Goal: Task Accomplishment & Management: Manage account settings

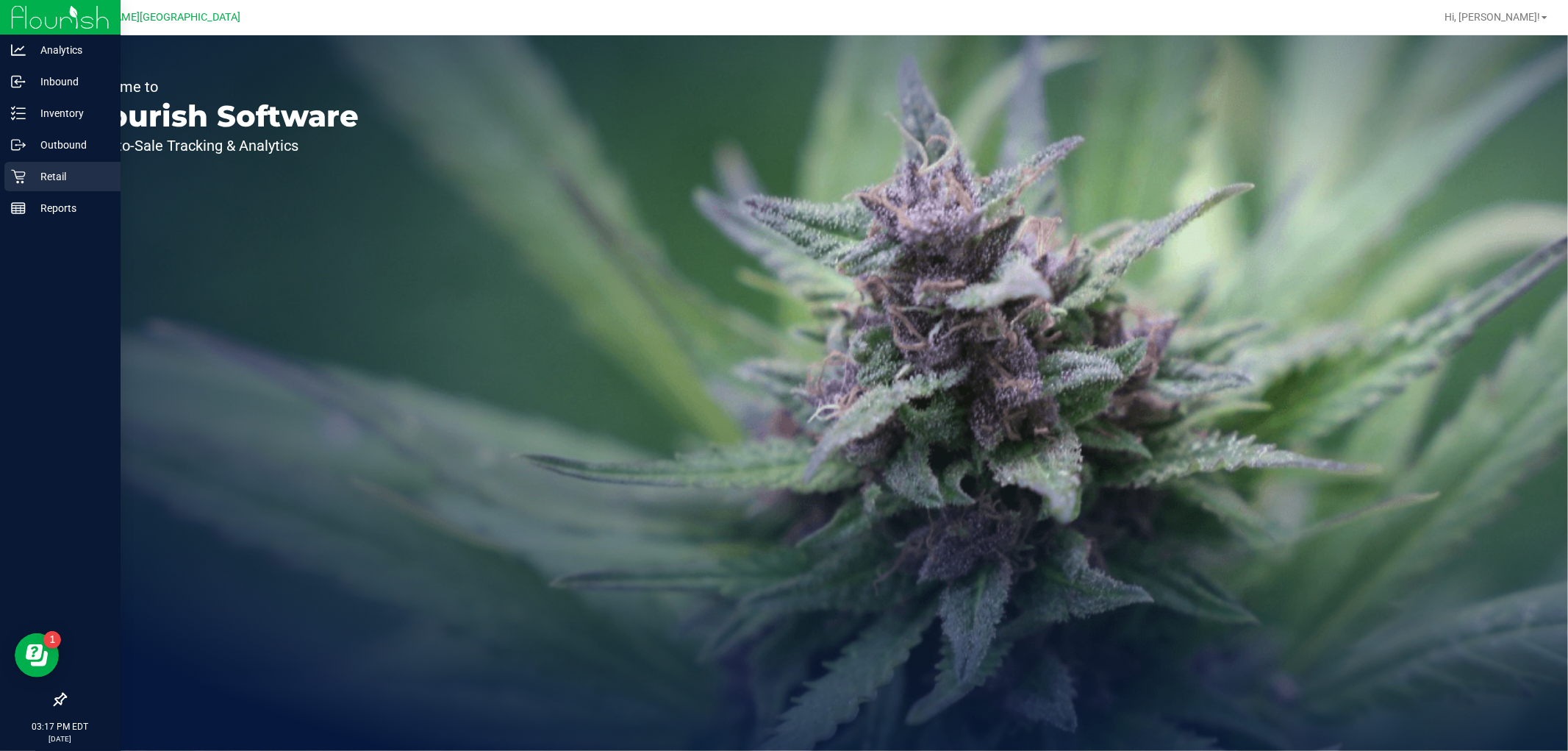
click at [74, 164] on div "Retail" at bounding box center [63, 176] width 116 height 29
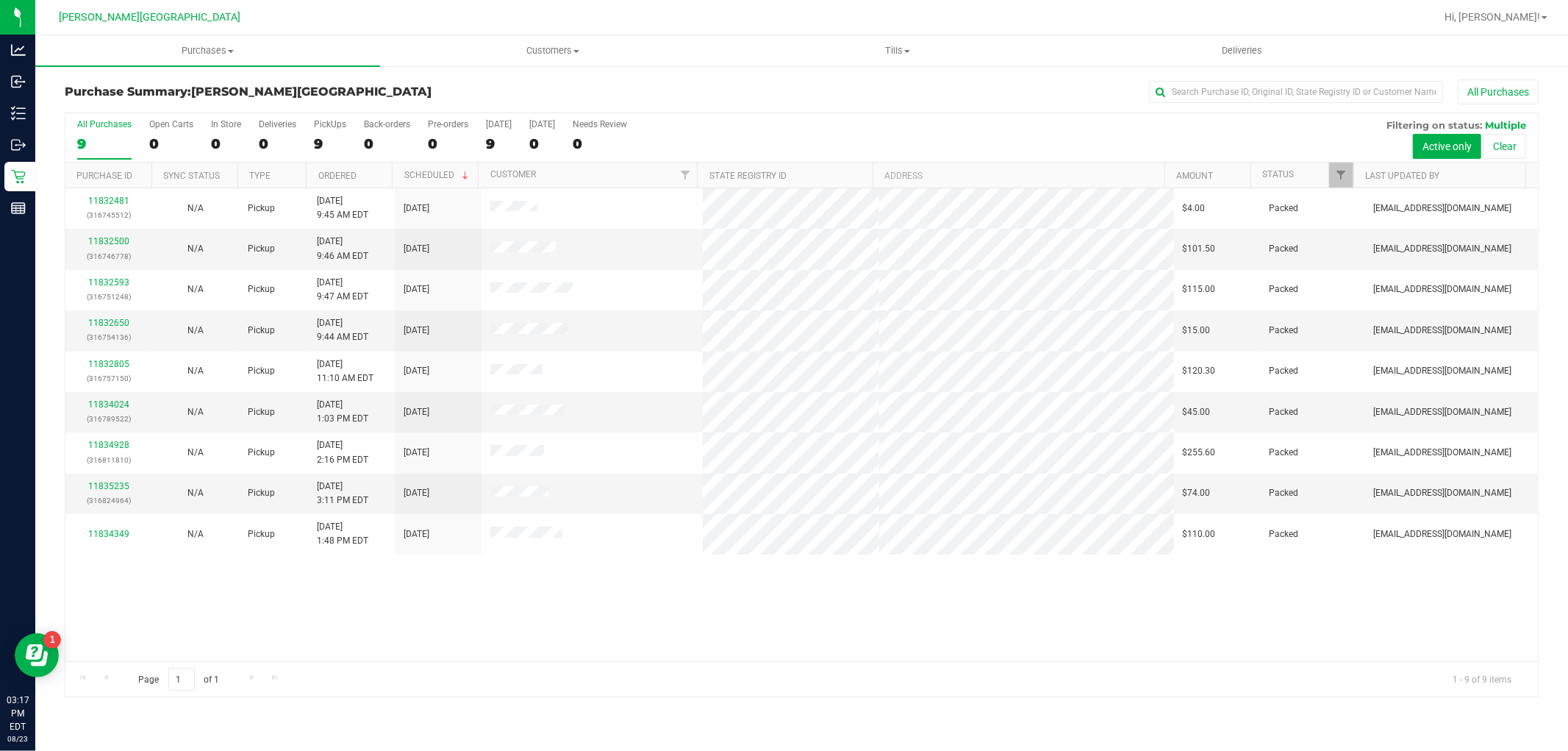
click at [180, 29] on div "[PERSON_NAME][GEOGRAPHIC_DATA]" at bounding box center [153, 17] width 220 height 29
click at [182, 41] on uib-tab-heading "Purchases Summary of purchases Fulfillment All purchases" at bounding box center [208, 51] width 345 height 31
click at [149, 109] on li "Fulfillment" at bounding box center [208, 106] width 345 height 17
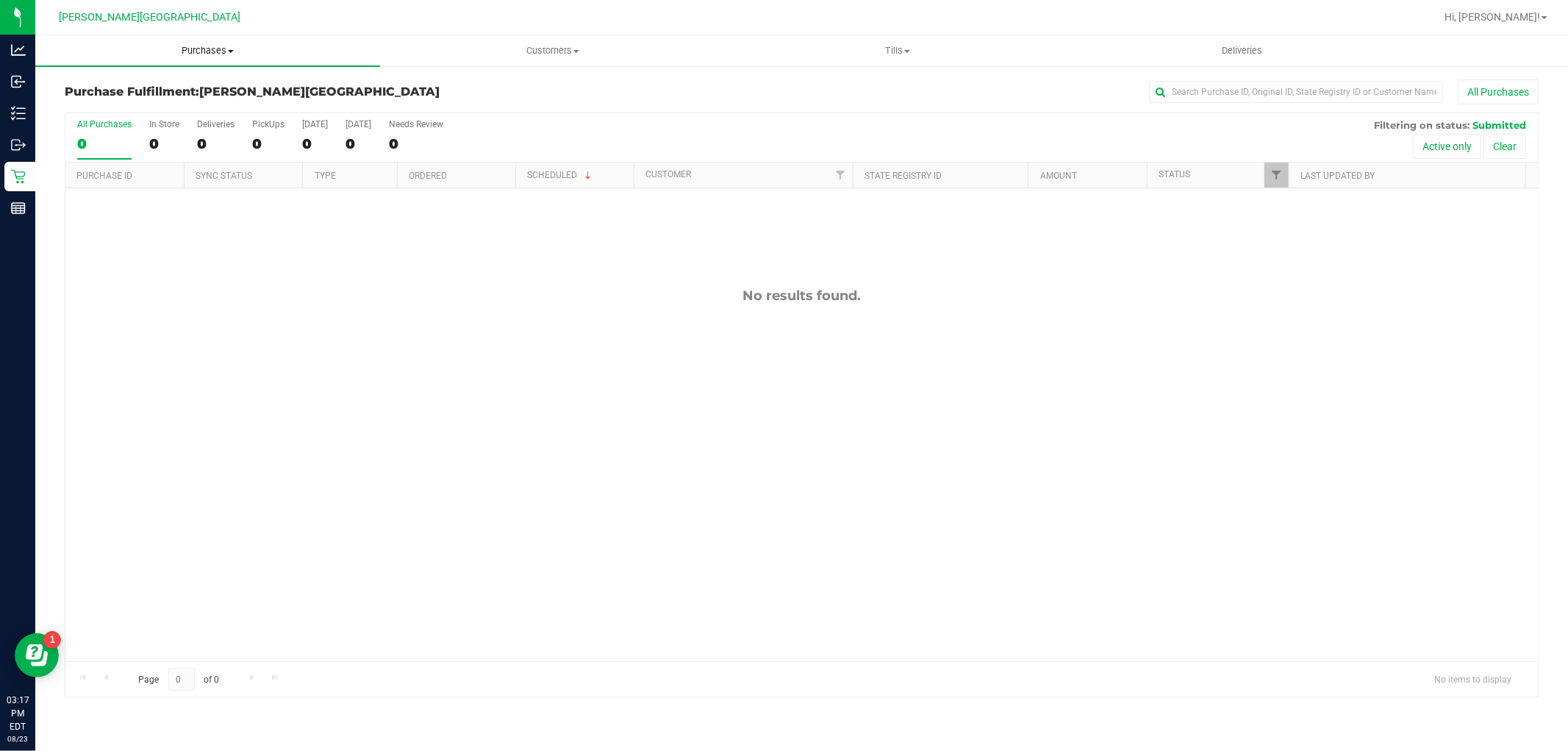
click at [185, 57] on uib-tab-heading "Purchases Summary of purchases Fulfillment All purchases" at bounding box center [208, 51] width 345 height 31
click at [115, 112] on li "Fulfillment" at bounding box center [208, 106] width 345 height 17
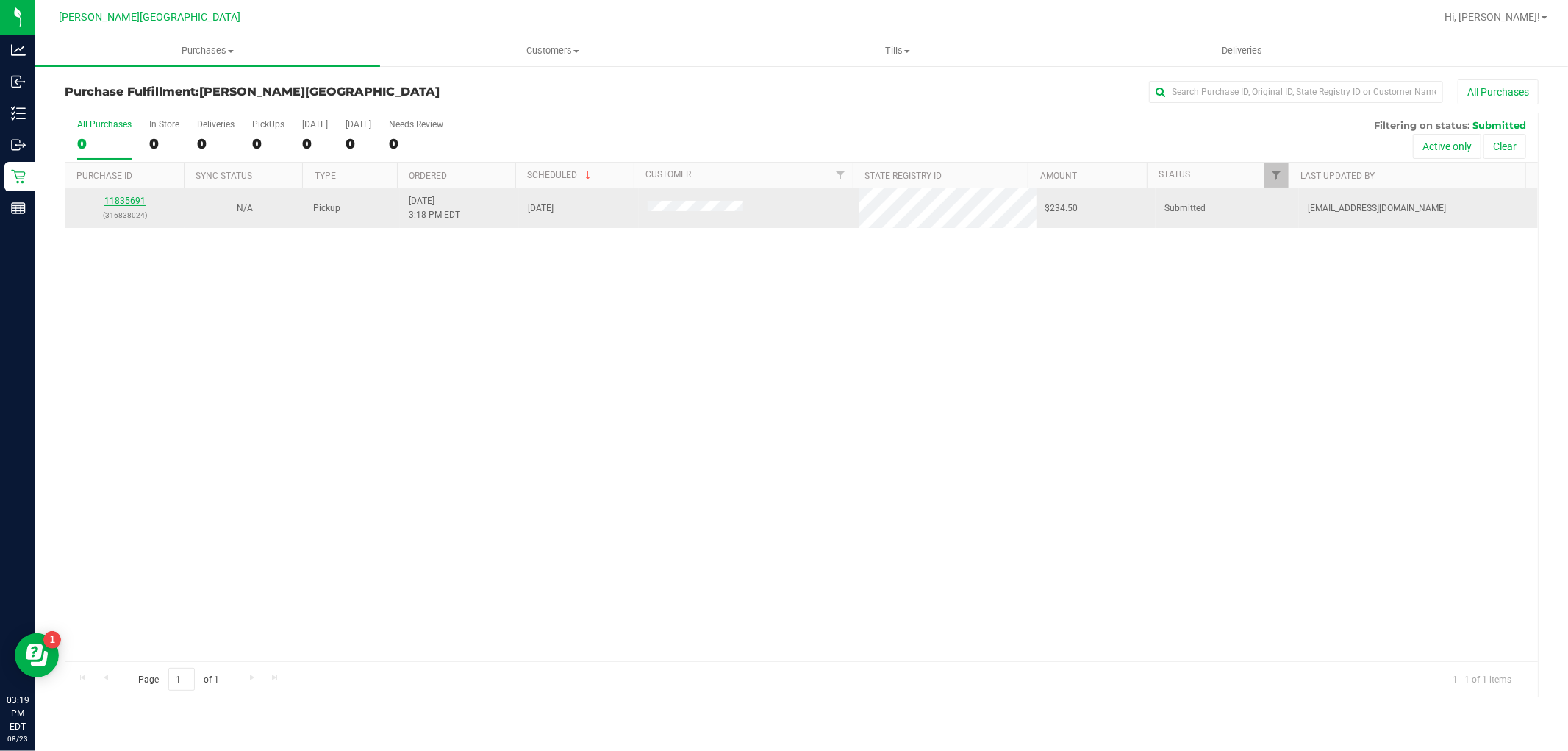
click at [129, 197] on link "11835691" at bounding box center [125, 200] width 42 height 11
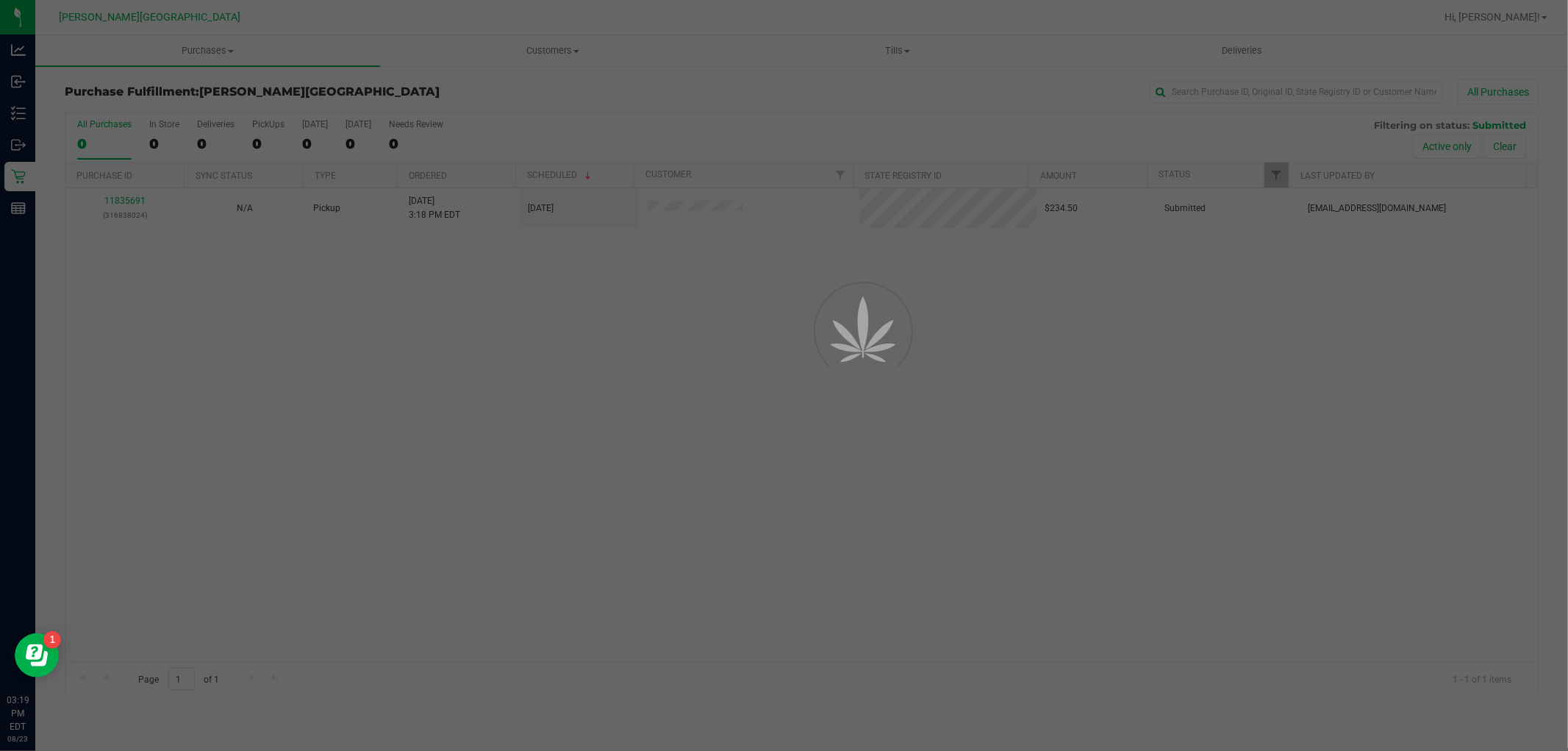
drag, startPoint x: 129, startPoint y: 197, endPoint x: 458, endPoint y: 320, distance: 351.2
click at [458, 320] on div at bounding box center [784, 375] width 1568 height 751
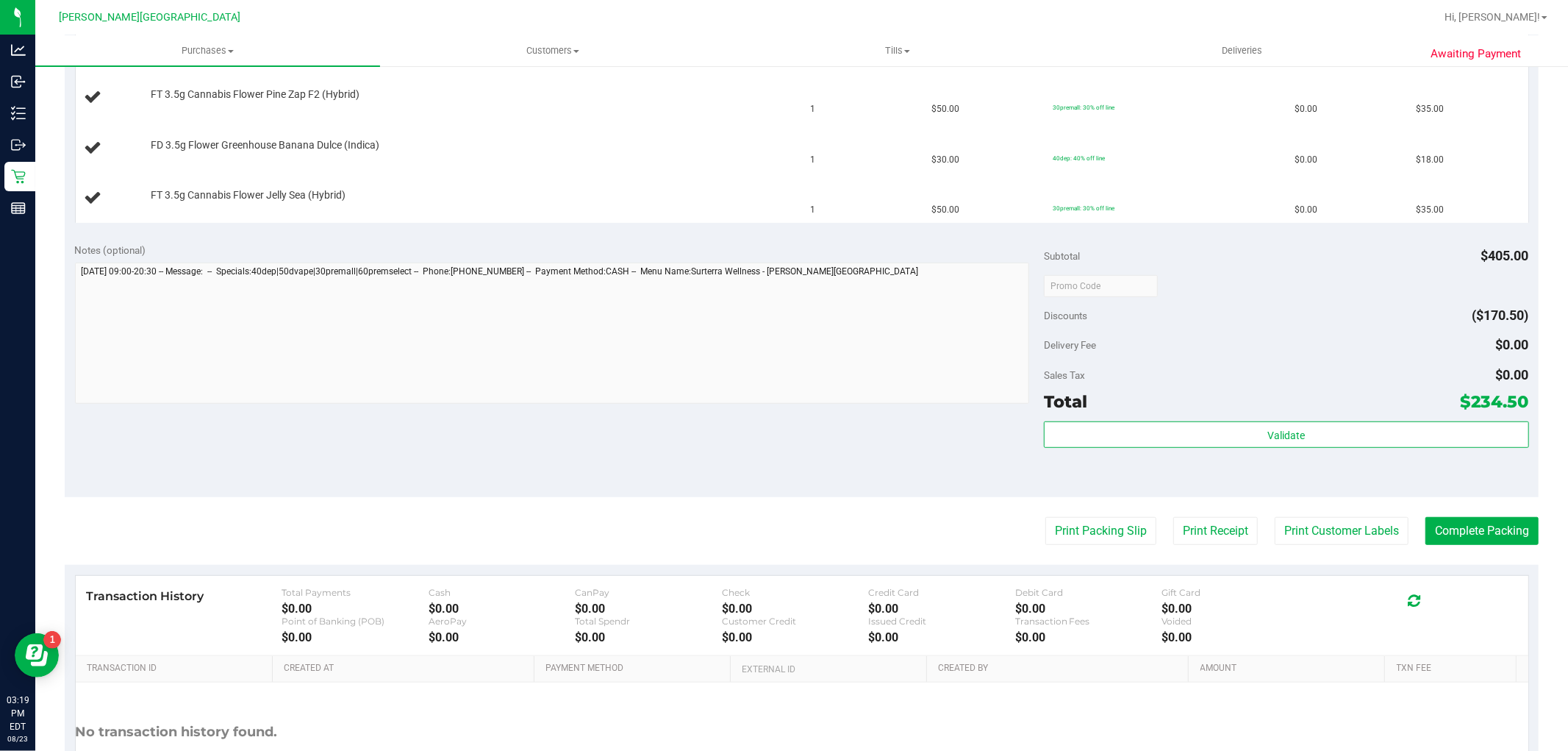
scroll to position [653, 0]
drag, startPoint x: 629, startPoint y: 471, endPoint x: 626, endPoint y: 437, distance: 34.1
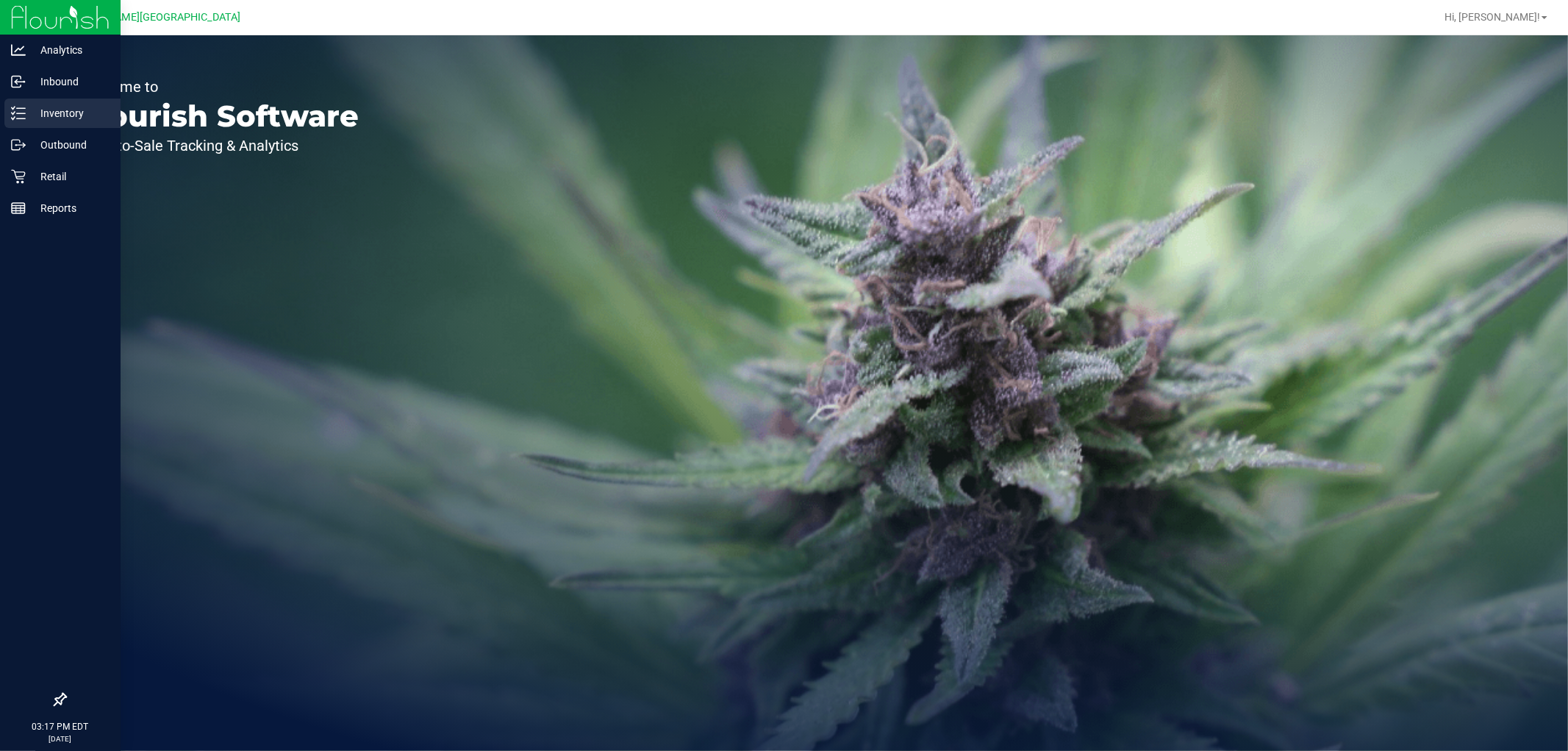
click at [67, 119] on p "Inventory" at bounding box center [70, 113] width 88 height 17
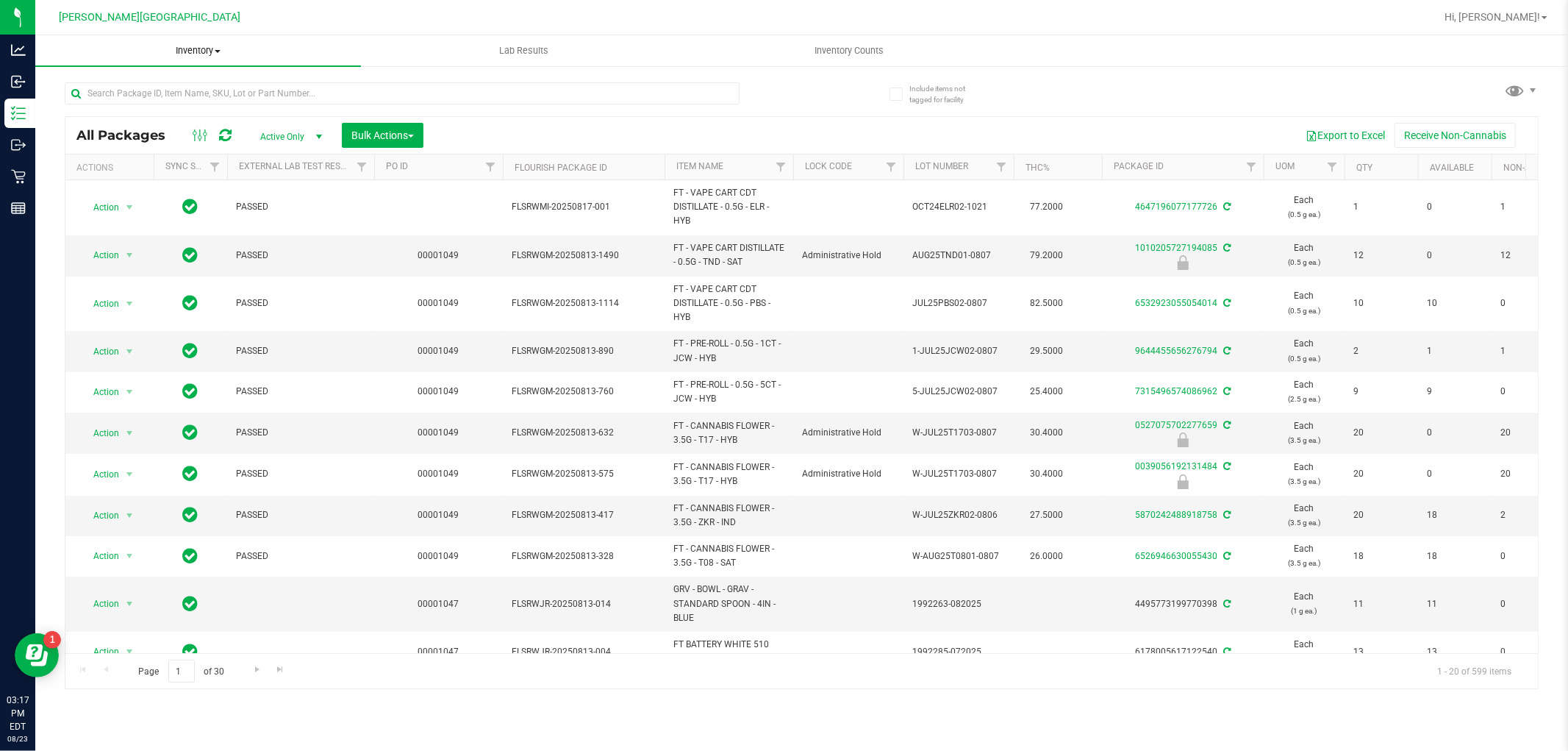
click at [182, 44] on span "Inventory" at bounding box center [198, 51] width 326 height 14
